Goal: Find specific page/section

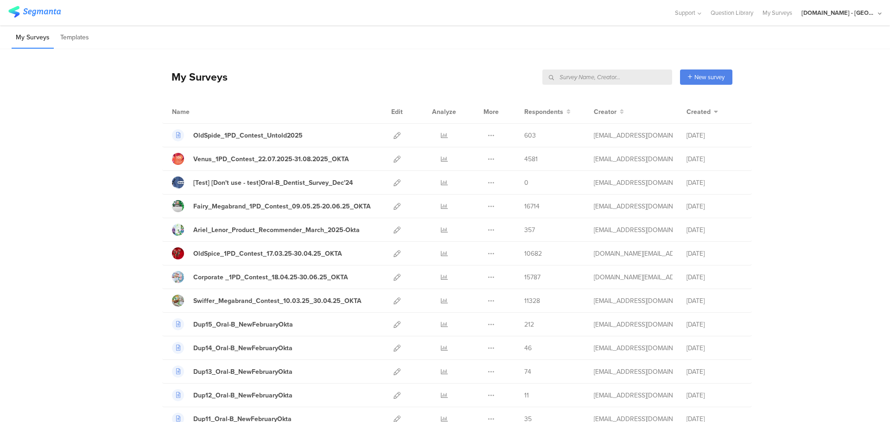
click at [620, 76] on input "text" at bounding box center [607, 77] width 130 height 15
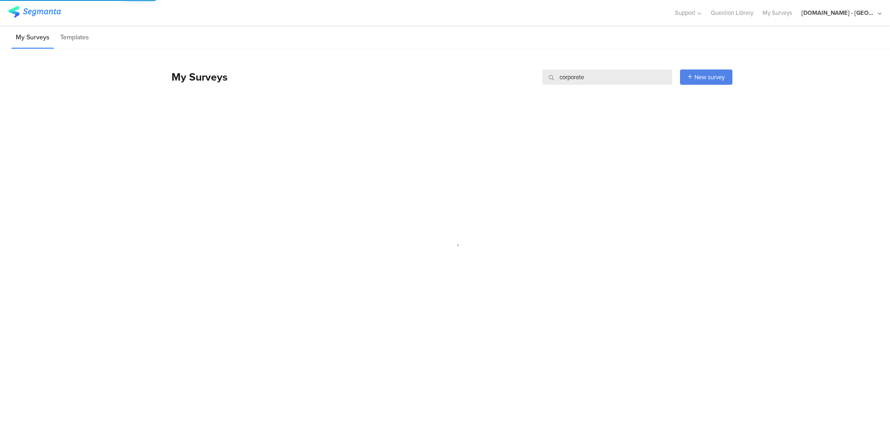
type input "corporate"
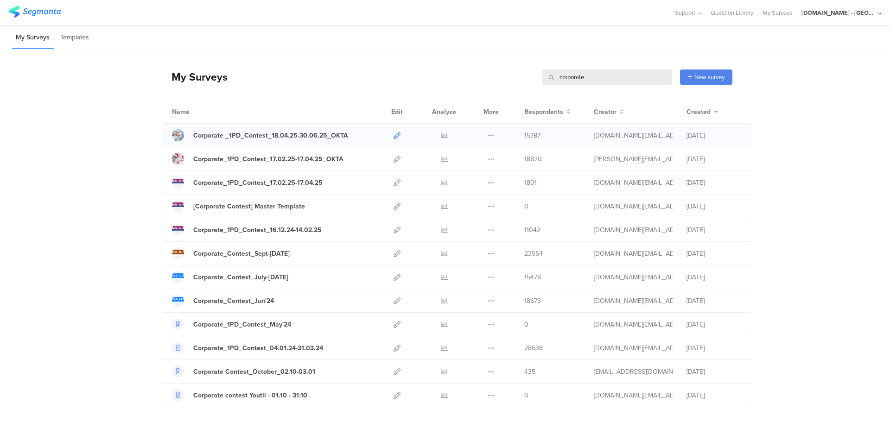
click at [394, 134] on icon at bounding box center [397, 135] width 7 height 7
click at [394, 159] on icon at bounding box center [397, 159] width 7 height 7
click at [395, 181] on icon at bounding box center [397, 182] width 7 height 7
click at [394, 228] on icon at bounding box center [397, 230] width 7 height 7
click at [394, 252] on icon at bounding box center [397, 253] width 7 height 7
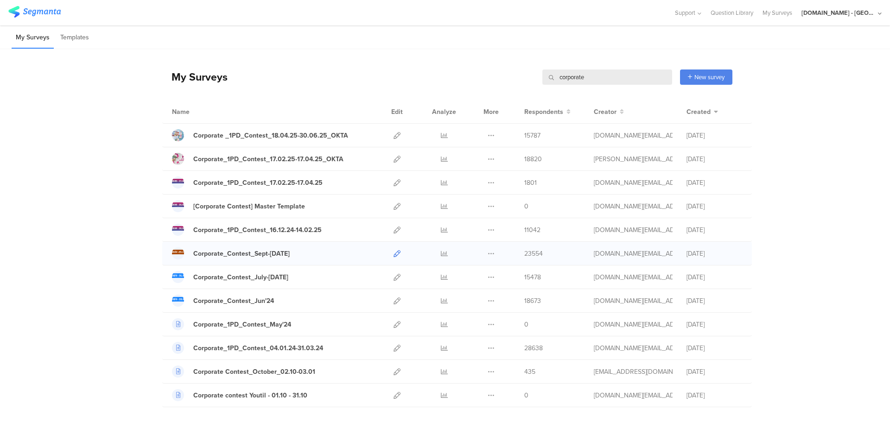
click at [395, 254] on icon at bounding box center [397, 253] width 7 height 7
click at [395, 274] on icon at bounding box center [397, 277] width 7 height 7
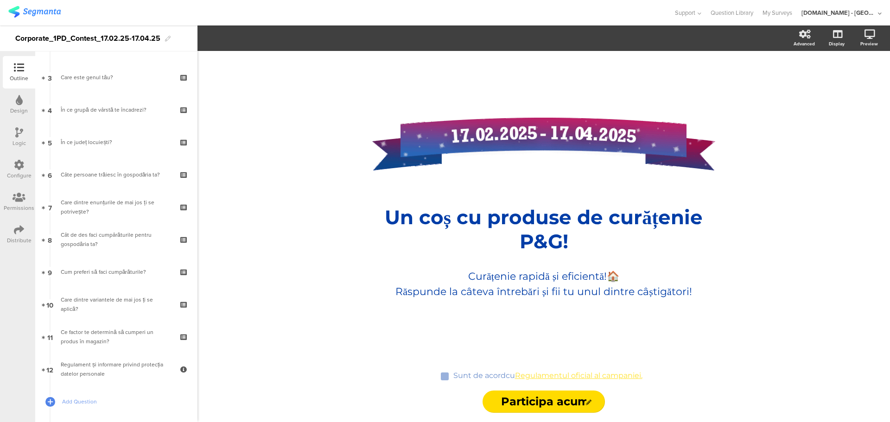
scroll to position [93, 0]
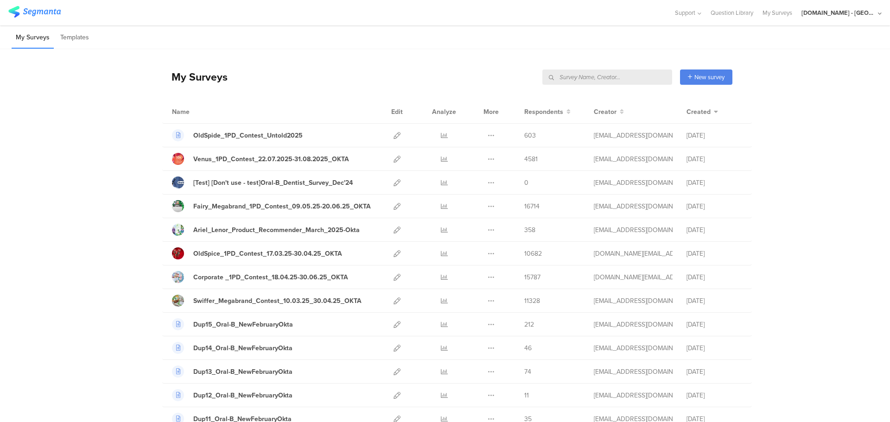
click at [641, 76] on input "text" at bounding box center [607, 77] width 130 height 15
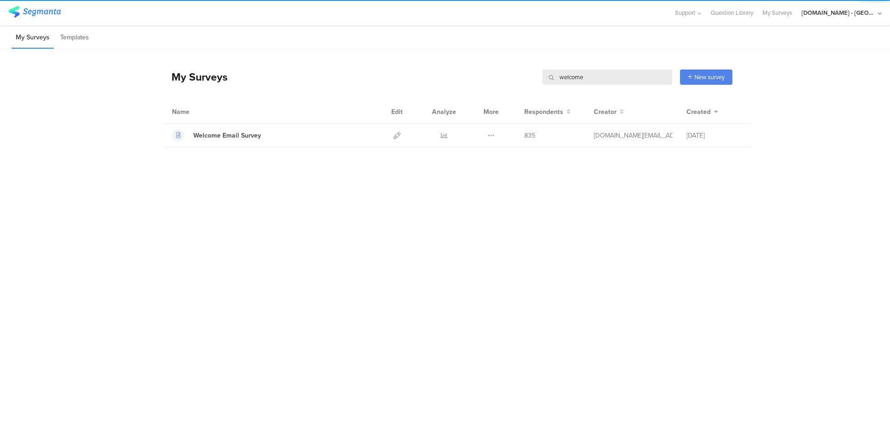
type input "welcome"
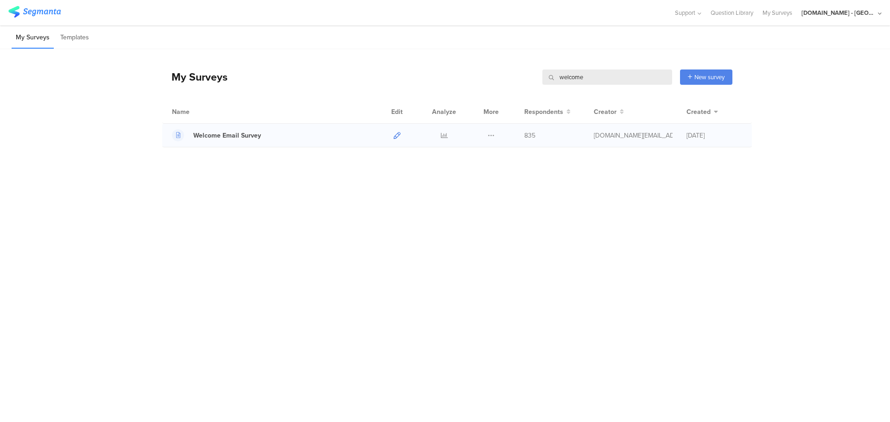
click at [395, 140] on link at bounding box center [397, 135] width 7 height 23
